Goal: Navigation & Orientation: Find specific page/section

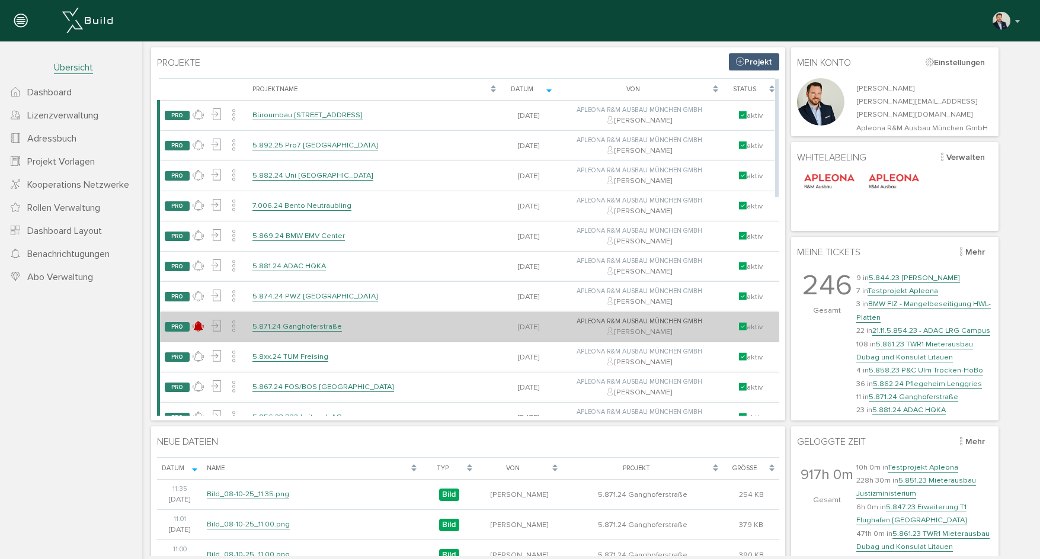
click at [306, 330] on link "5.871.24 Ganghoferstraße" at bounding box center [296, 327] width 89 height 10
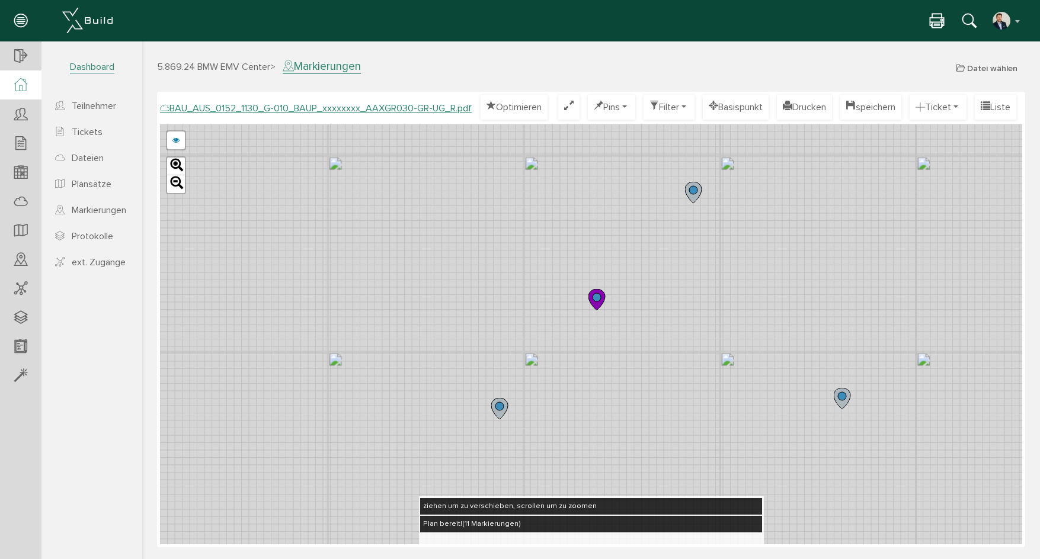
click at [24, 91] on icon at bounding box center [20, 85] width 13 height 14
click at [10, 55] on div at bounding box center [20, 56] width 41 height 30
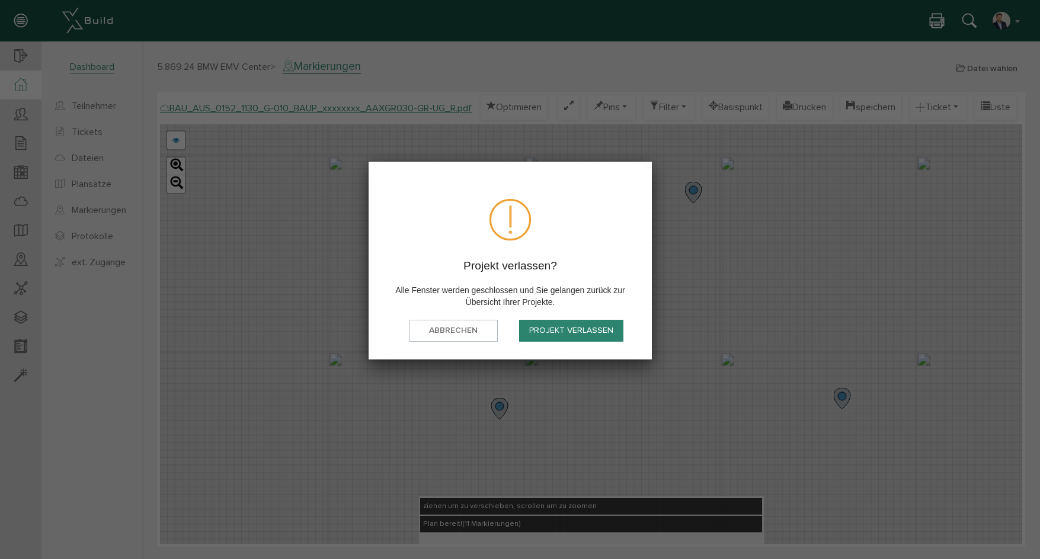
click at [565, 333] on button "Projekt verlassen" at bounding box center [571, 331] width 104 height 22
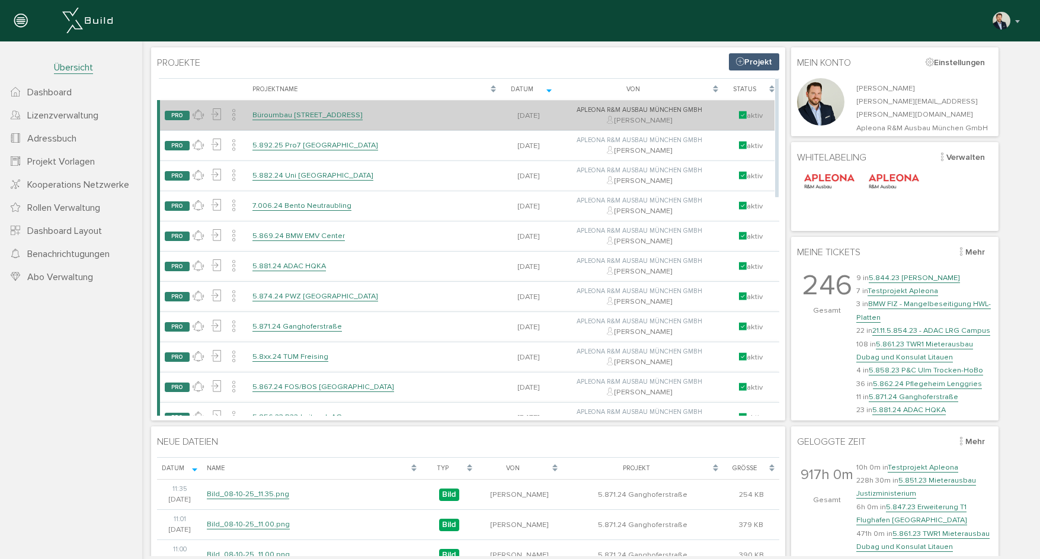
click at [297, 117] on link "Büroumbau [STREET_ADDRESS]" at bounding box center [307, 115] width 110 height 10
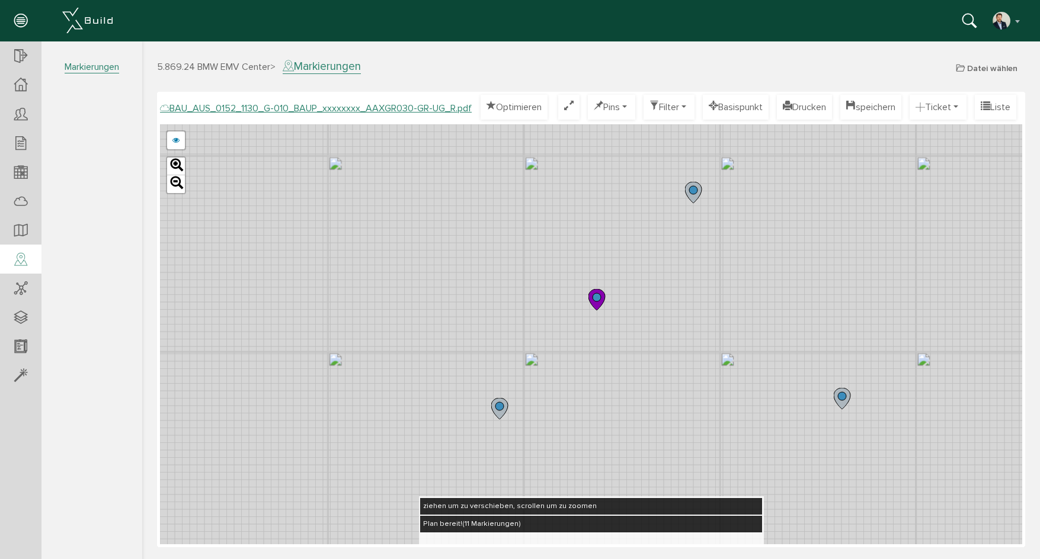
click at [28, 248] on div at bounding box center [20, 260] width 41 height 30
